Goal: Transaction & Acquisition: Book appointment/travel/reservation

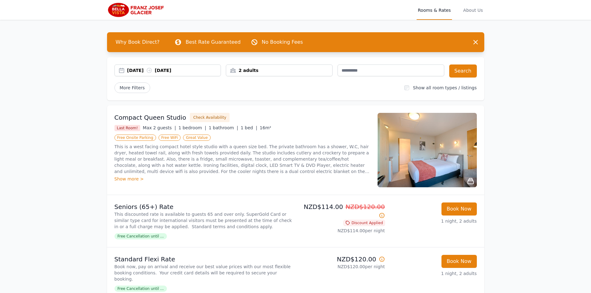
click at [199, 70] on div "[DATE] [DATE]" at bounding box center [174, 70] width 94 height 6
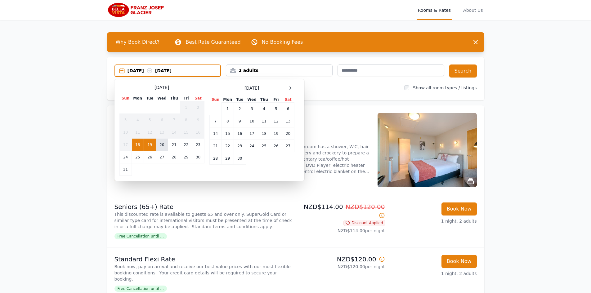
click at [160, 143] on td "20" at bounding box center [162, 145] width 12 height 12
click at [174, 142] on td "21" at bounding box center [174, 145] width 12 height 12
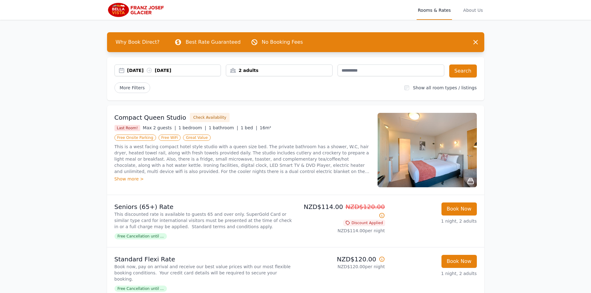
click at [266, 72] on div "2 adults" at bounding box center [279, 70] width 106 height 6
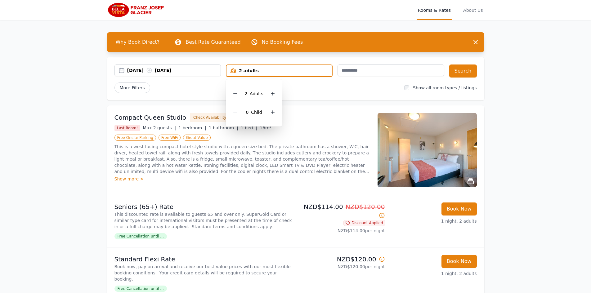
click at [240, 90] on div "2 Adult s" at bounding box center [254, 93] width 46 height 19
click at [235, 94] on icon at bounding box center [235, 94] width 3 height 0
click at [320, 111] on div "Compact Queen Studio Check Availability Last Room! Max 2 guests | 1 bedroom | 1…" at bounding box center [295, 150] width 377 height 89
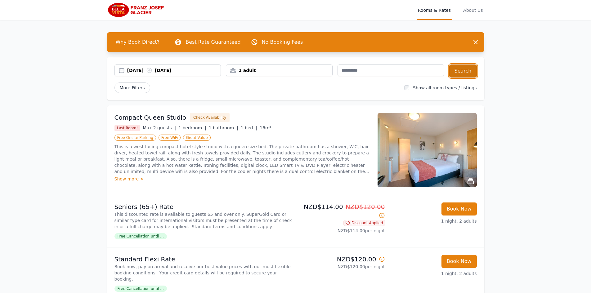
click at [462, 72] on button "Search" at bounding box center [463, 71] width 28 height 13
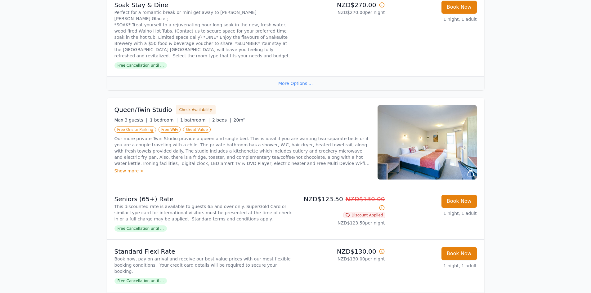
scroll to position [621, 0]
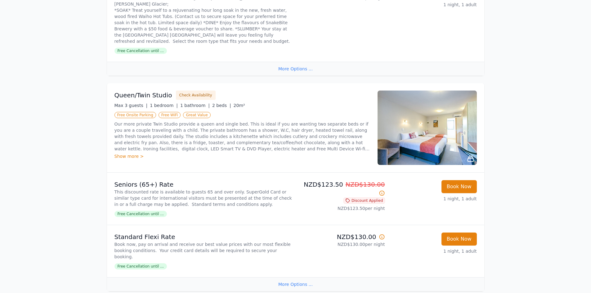
click at [201, 241] on p "Book now, pay on arrival and receive our best value prices with our most flexib…" at bounding box center [204, 250] width 179 height 19
click at [455, 233] on button "Book Now" at bounding box center [459, 239] width 35 height 13
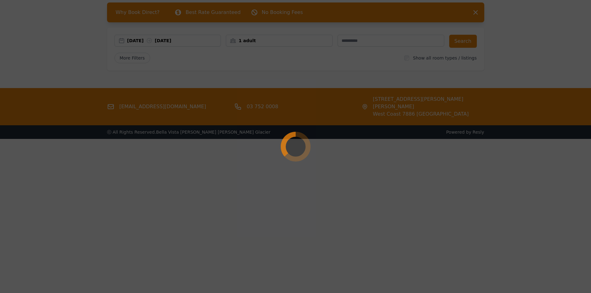
scroll to position [30, 0]
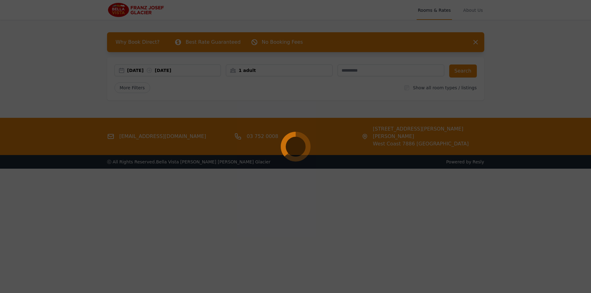
select select "**"
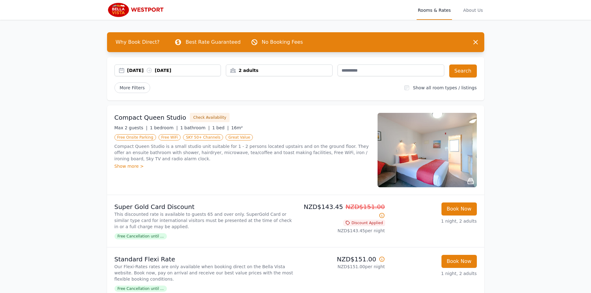
click at [171, 70] on div "[DATE] [DATE]" at bounding box center [174, 70] width 94 height 6
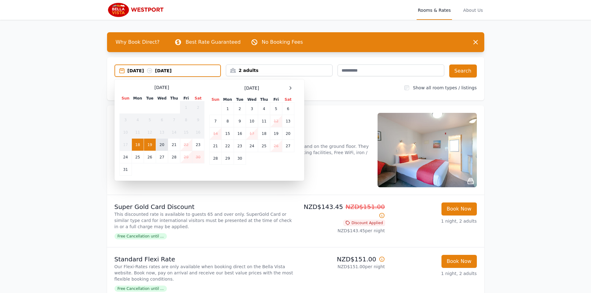
click at [164, 145] on td "20" at bounding box center [162, 145] width 12 height 12
click at [175, 145] on td "21" at bounding box center [174, 145] width 12 height 12
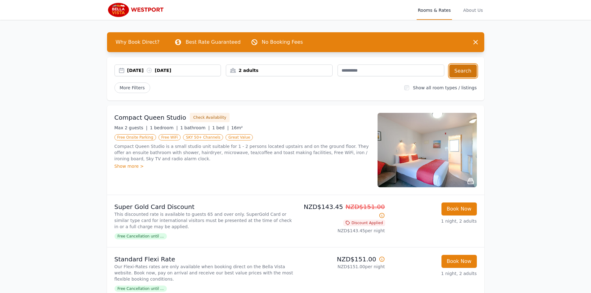
click at [468, 71] on button "Search" at bounding box center [463, 71] width 28 height 13
